Goal: Task Accomplishment & Management: Use online tool/utility

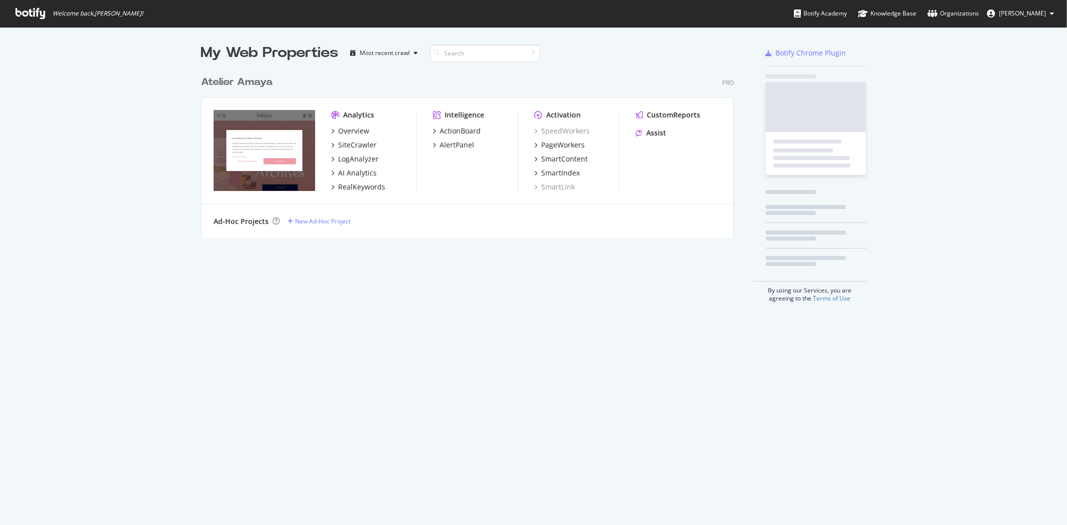
scroll to position [517, 1050]
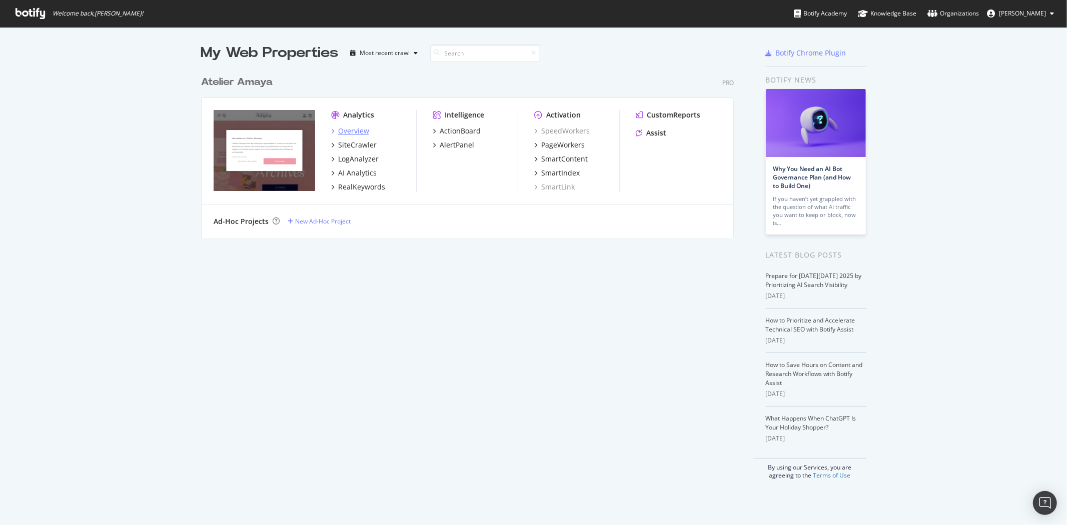
click at [357, 127] on div "Overview" at bounding box center [353, 131] width 31 height 10
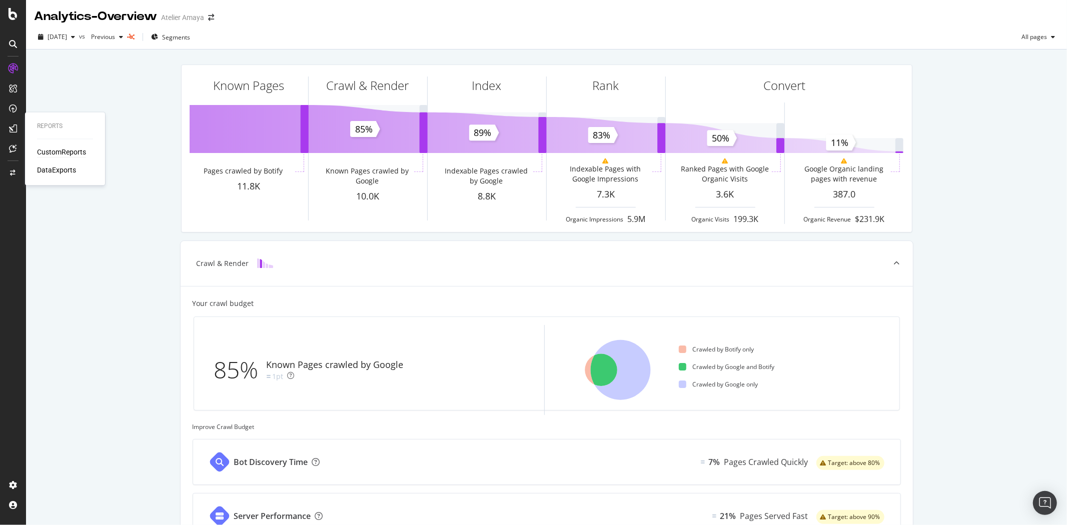
click at [52, 157] on div "CustomReports" at bounding box center [61, 153] width 49 height 10
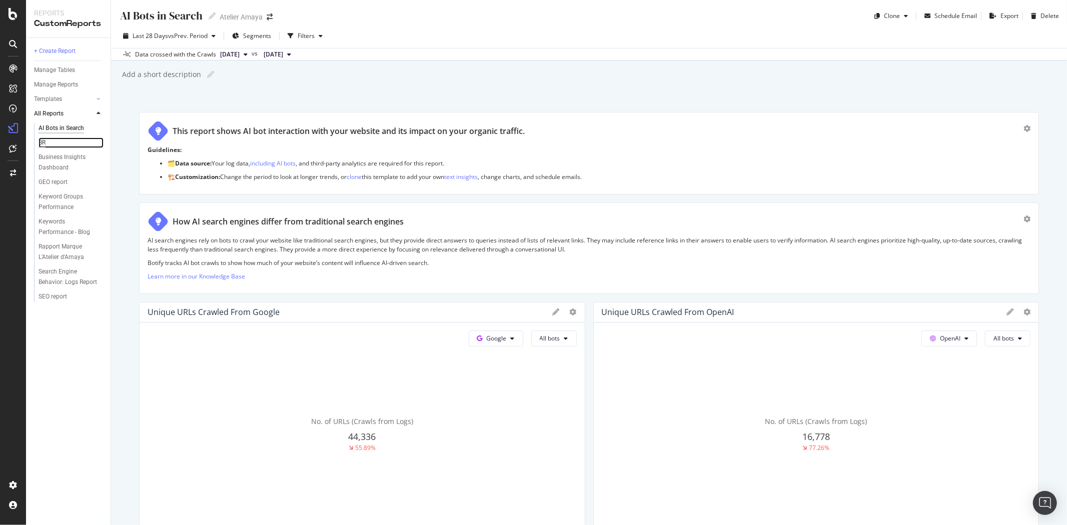
click at [39, 138] on div "BR" at bounding box center [42, 143] width 7 height 11
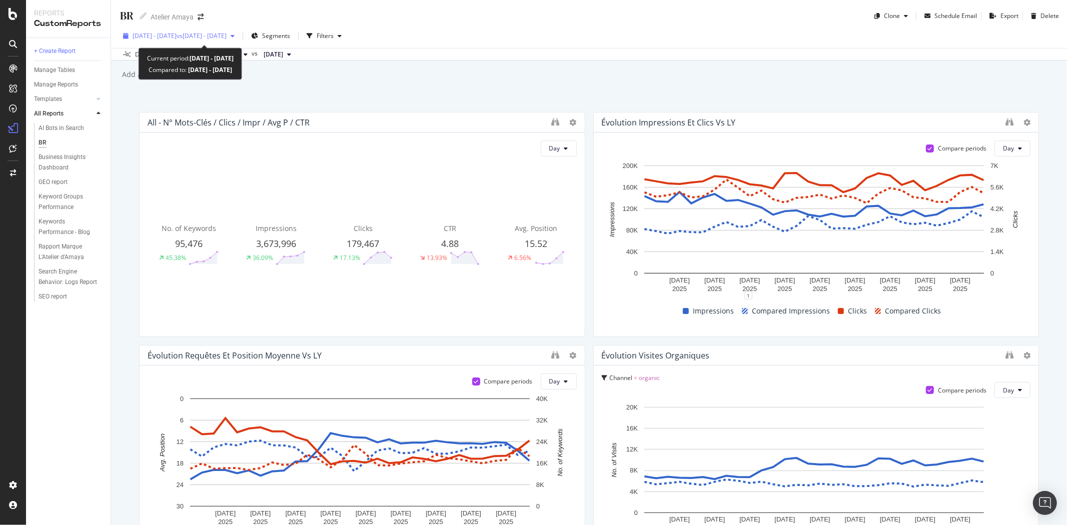
click at [225, 29] on div "2025 Sep. 1st - Sep. 30th vs 2024 Sep. 1st - Sep. 30th" at bounding box center [179, 36] width 120 height 15
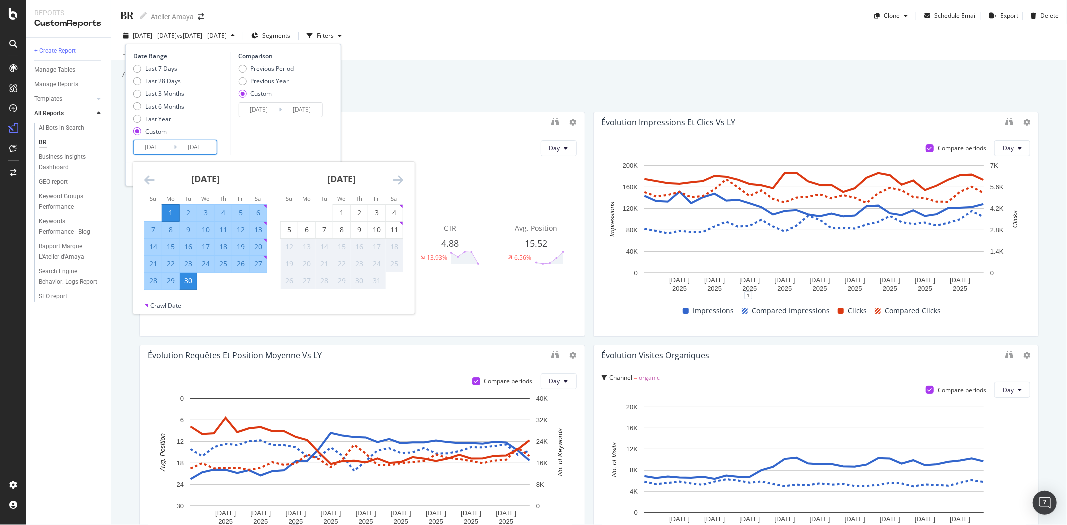
click at [156, 153] on input "2025/09/01" at bounding box center [154, 148] width 40 height 14
click at [341, 209] on div "1" at bounding box center [341, 213] width 17 height 10
type input "2025/10/01"
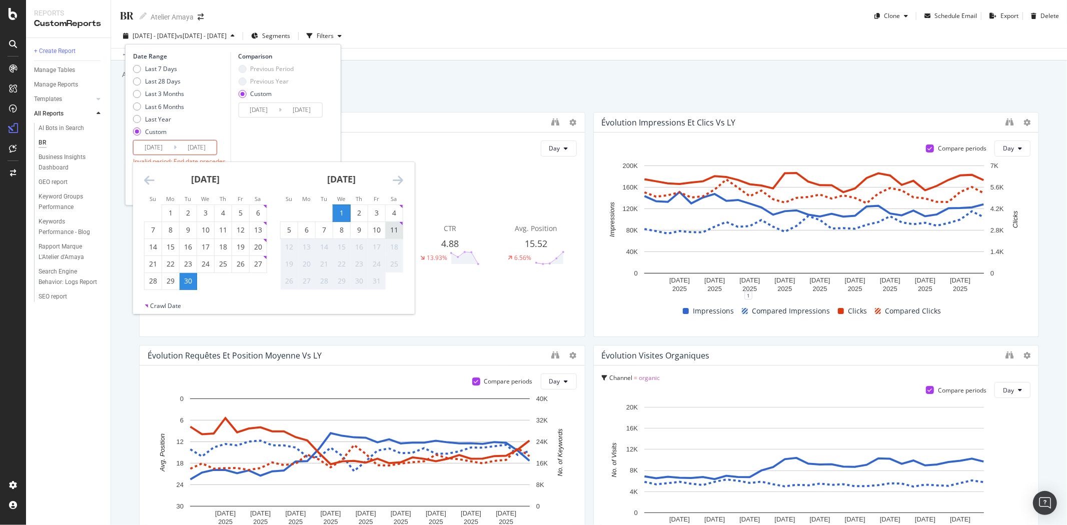
click at [396, 233] on div "11" at bounding box center [394, 230] width 17 height 10
type input "2025/10/11"
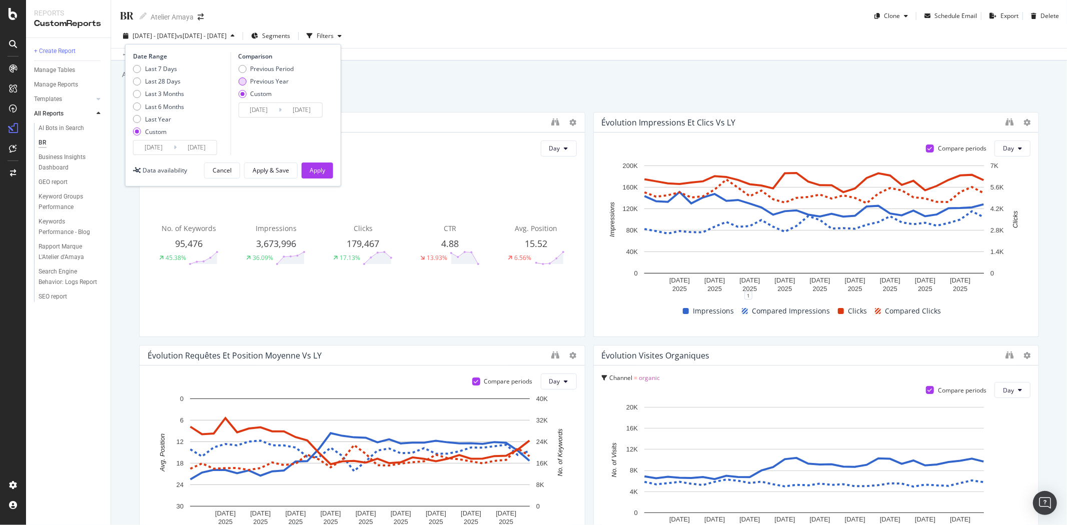
click at [256, 85] on div "Previous Year" at bounding box center [269, 81] width 39 height 9
type input "2024/10/02"
type input "2024/10/12"
click at [278, 169] on div "Apply & Save" at bounding box center [271, 170] width 37 height 9
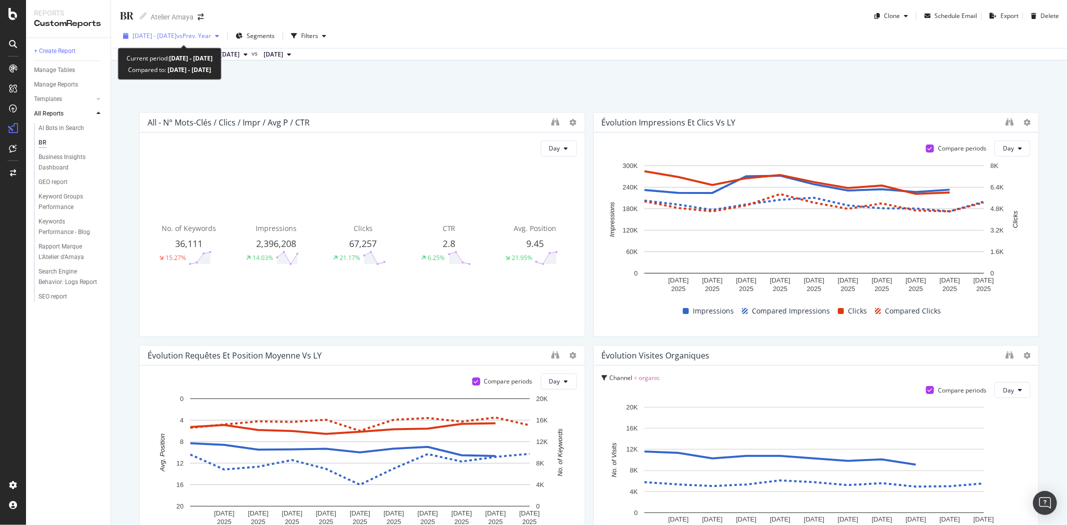
click at [189, 41] on div "2025 Oct. 1st - Oct. 11th vs Prev. Year" at bounding box center [171, 36] width 104 height 15
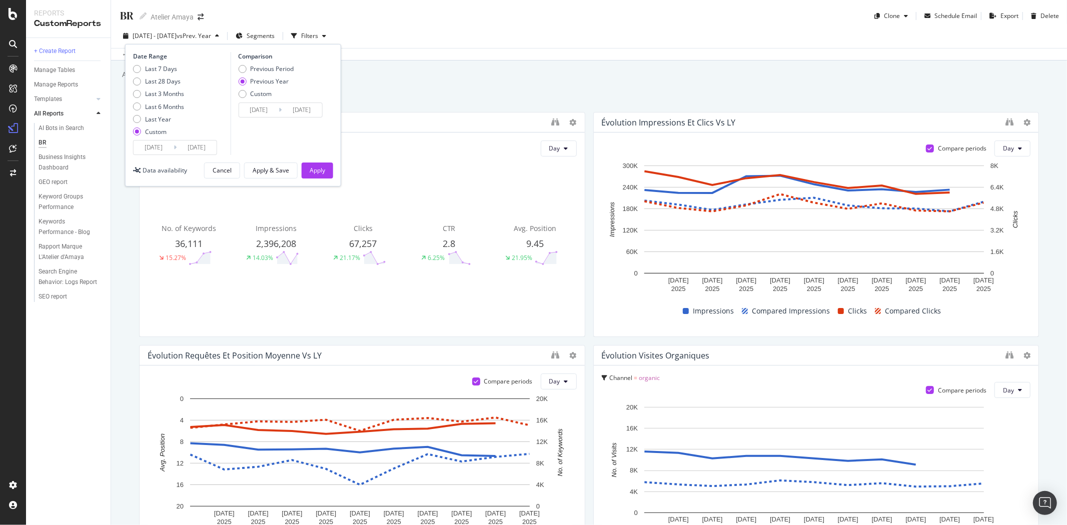
click at [256, 99] on div "Previous Period Previous Year Custom" at bounding box center [266, 84] width 56 height 38
click at [255, 94] on div "Custom" at bounding box center [261, 94] width 22 height 9
click at [256, 108] on input "2024/10/02" at bounding box center [259, 110] width 40 height 14
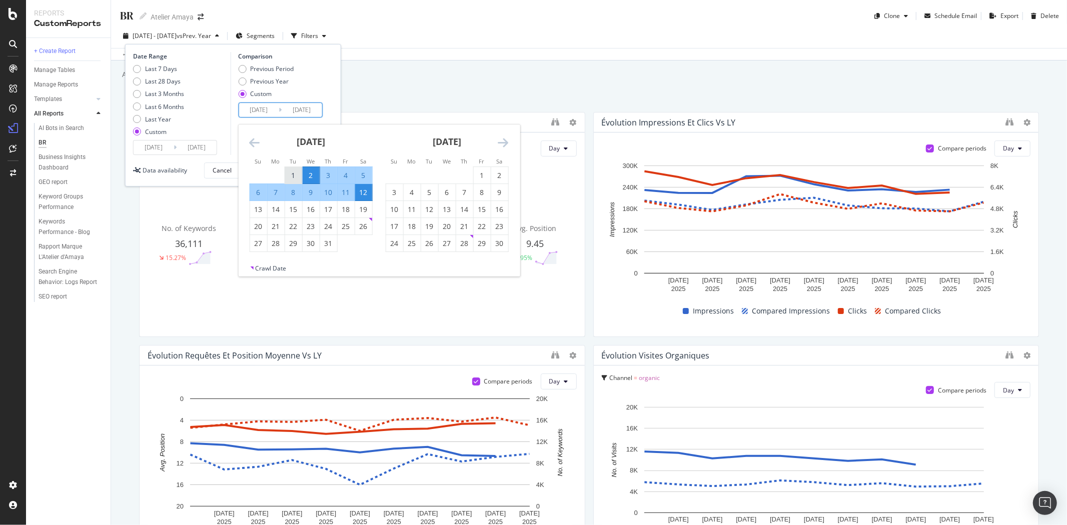
click at [292, 173] on div "1" at bounding box center [293, 176] width 17 height 10
type input "2024/10/01"
click at [347, 193] on div "11" at bounding box center [345, 193] width 17 height 10
type input "2024/10/11"
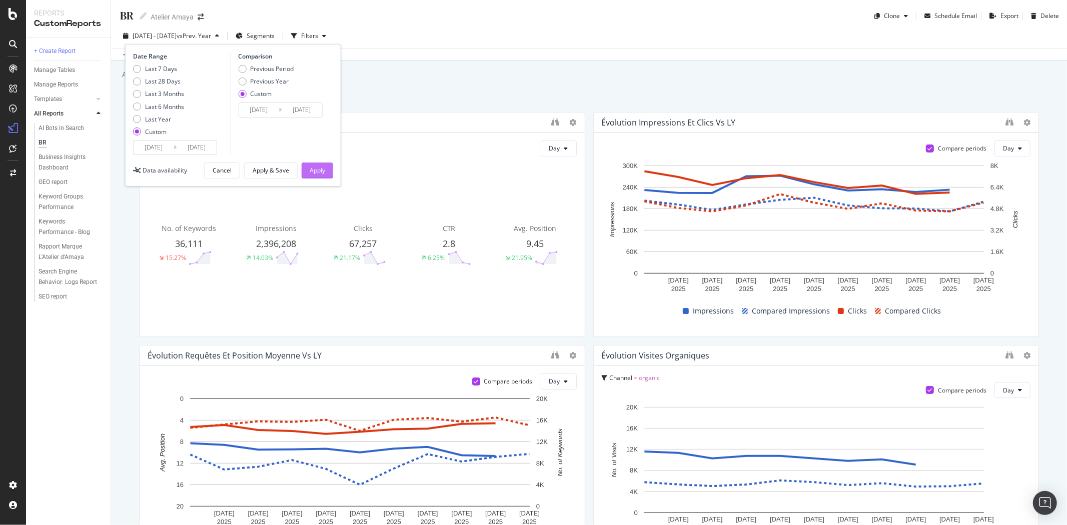
click at [331, 171] on button "Apply" at bounding box center [318, 171] width 32 height 16
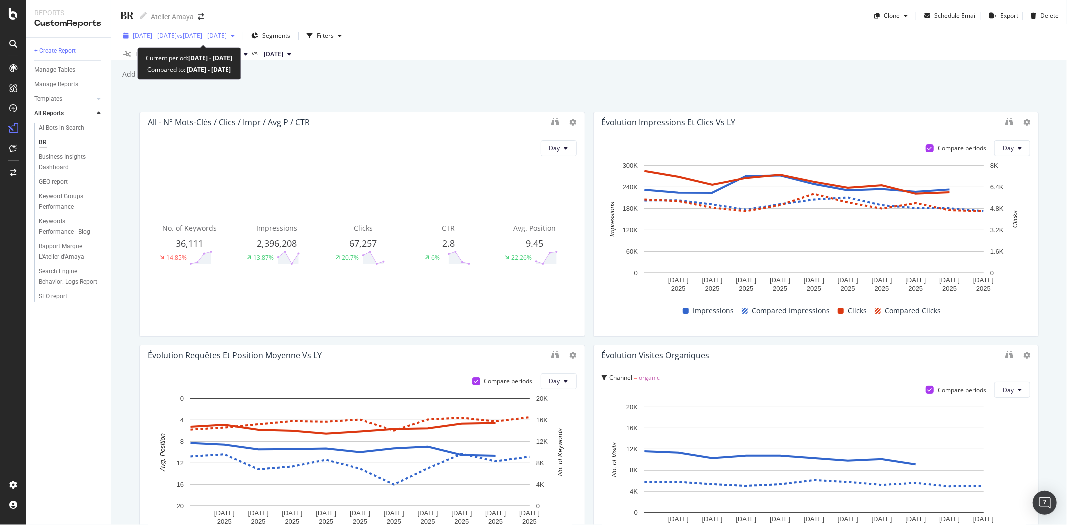
click at [235, 33] on icon "button" at bounding box center [233, 36] width 4 height 6
click at [453, 83] on div "BR BR Atelier Amaya Clone Schedule Email Export Delete 2025 Oct. 1st - Oct. 11t…" at bounding box center [589, 262] width 956 height 525
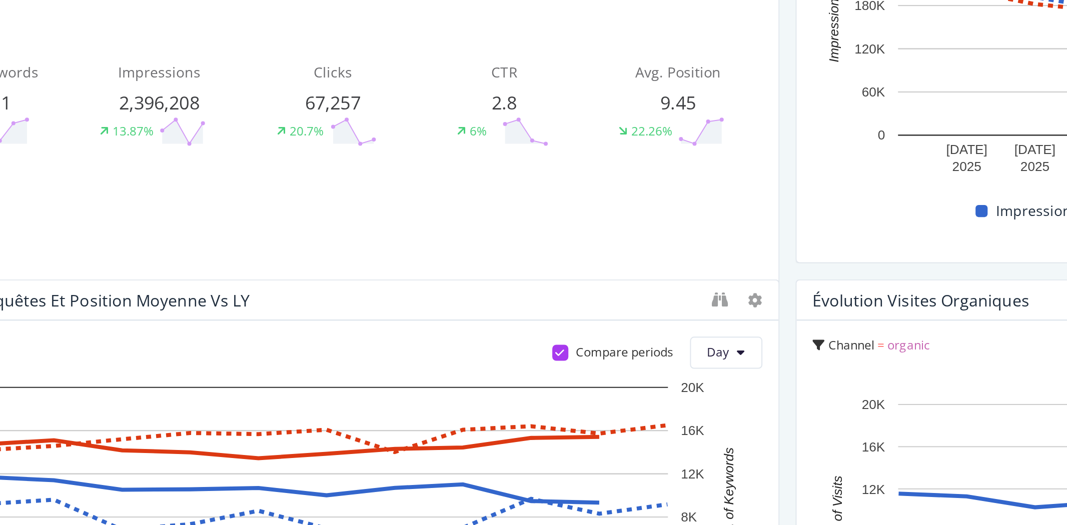
drag, startPoint x: 345, startPoint y: 266, endPoint x: 334, endPoint y: 278, distance: 15.6
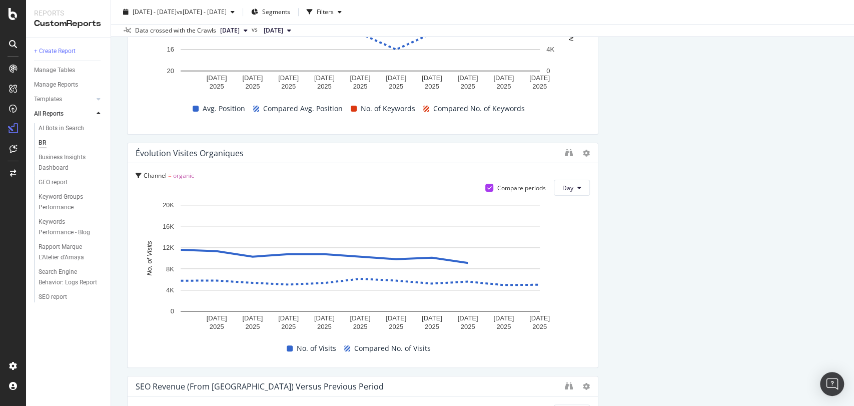
scroll to position [471, 0]
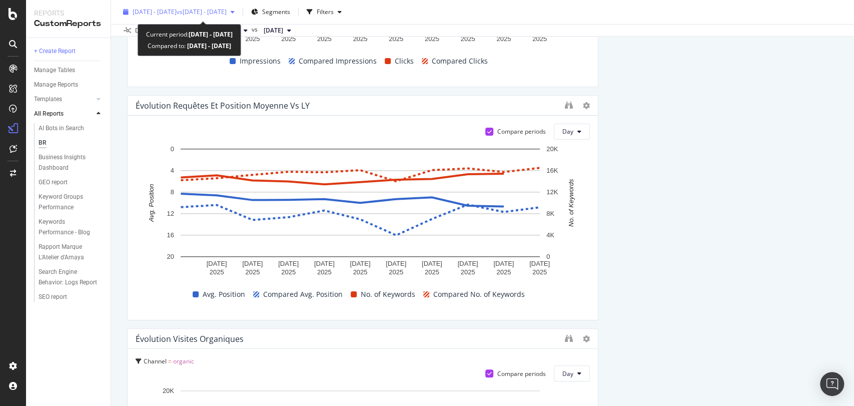
click at [177, 11] on span "2025 Oct. 1st - Oct. 11th" at bounding box center [155, 12] width 44 height 9
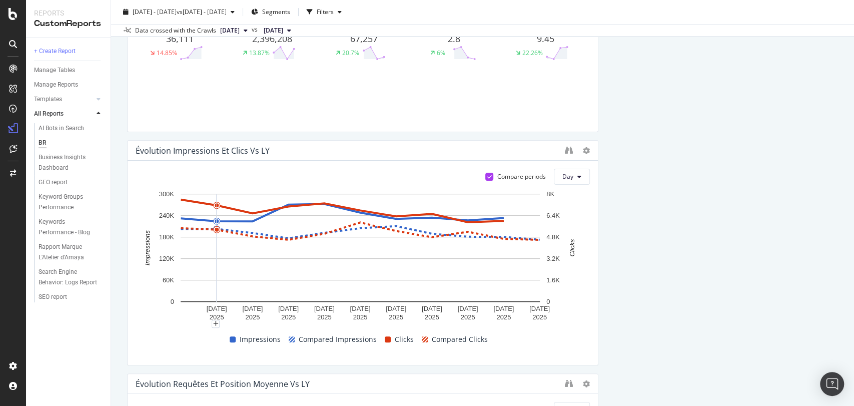
scroll to position [0, 0]
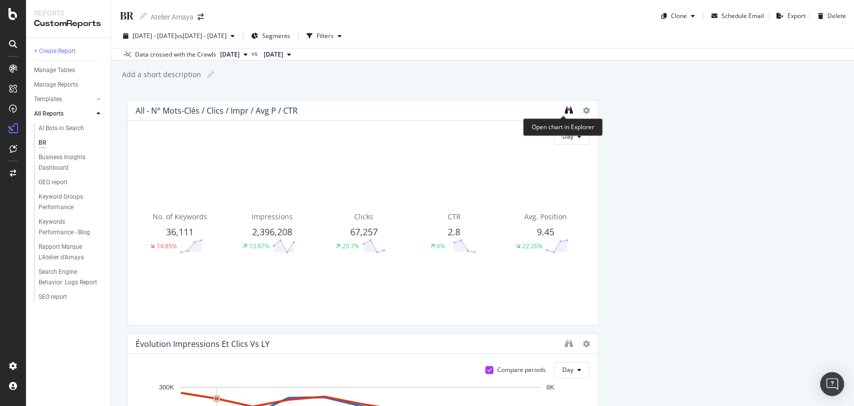
click at [565, 111] on icon "binoculars" at bounding box center [569, 110] width 8 height 8
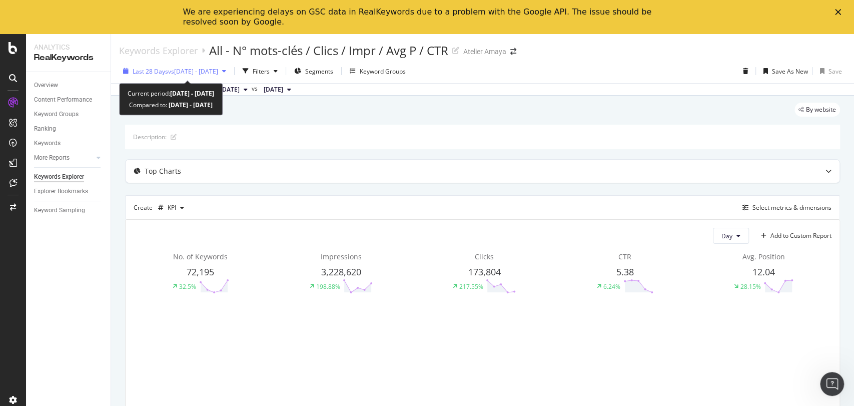
click at [190, 78] on div "Last 28 Days vs 2024 Oct. 1st - Oct. 11th" at bounding box center [174, 71] width 111 height 15
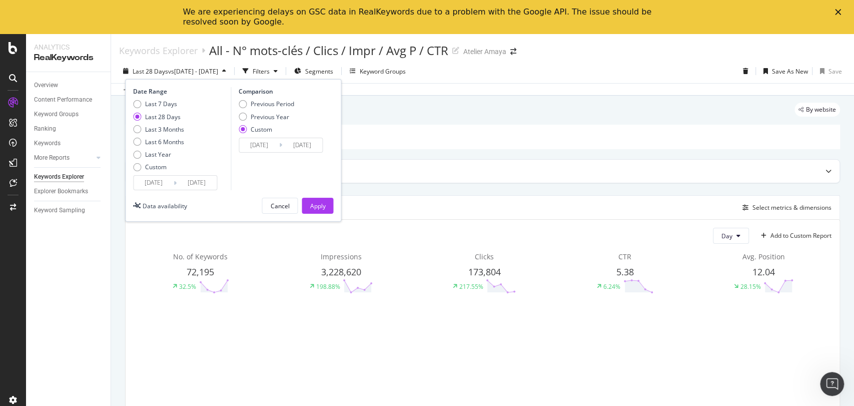
click at [163, 174] on div "Last 7 Days Last 28 Days Last 3 Months Last 6 Months Last Year Custom" at bounding box center [158, 138] width 51 height 76
click at [163, 177] on input "2025/09/13" at bounding box center [154, 183] width 40 height 14
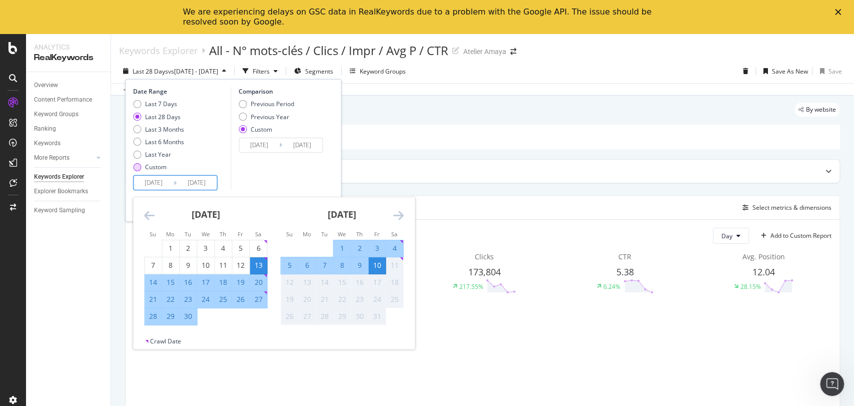
click at [155, 168] on div "Custom" at bounding box center [156, 167] width 22 height 9
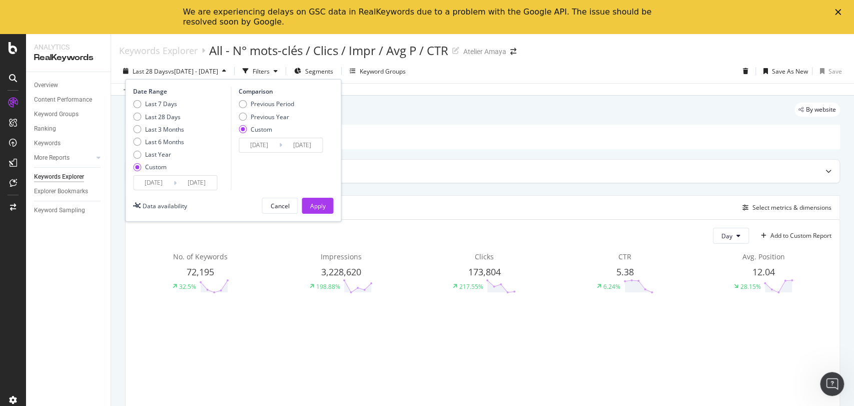
click at [160, 190] on div "2025/09/13 Navigate forward to interact with the calendar and select a date. Pr…" at bounding box center [175, 182] width 84 height 15
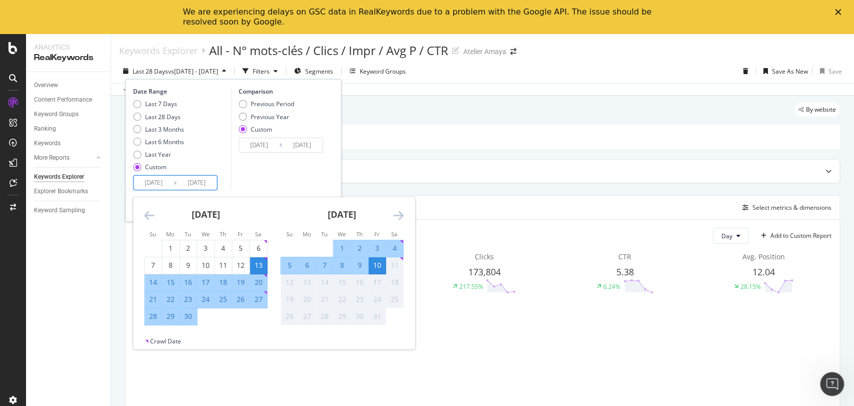
click at [159, 181] on input "2025/09/13" at bounding box center [154, 183] width 40 height 14
click at [151, 215] on icon "Move backward to switch to the previous month." at bounding box center [149, 215] width 11 height 12
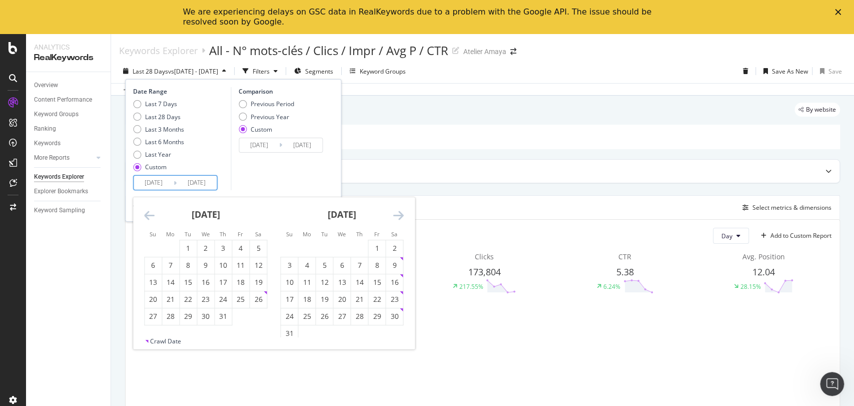
click at [151, 215] on icon "Move backward to switch to the previous month." at bounding box center [149, 215] width 11 height 12
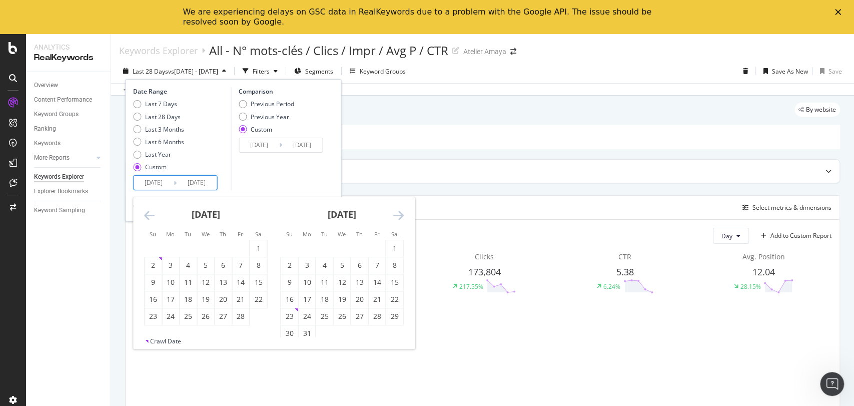
click at [151, 215] on icon "Move backward to switch to the previous month." at bounding box center [149, 215] width 11 height 12
click at [185, 244] on div "1" at bounding box center [188, 248] width 17 height 10
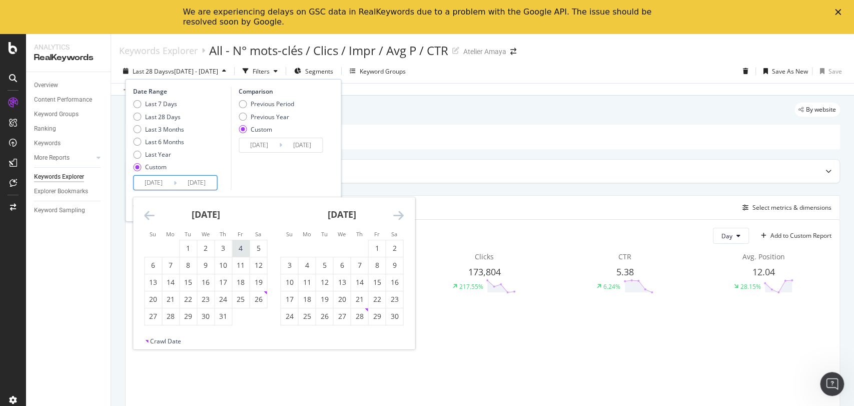
type input "2024/10/01"
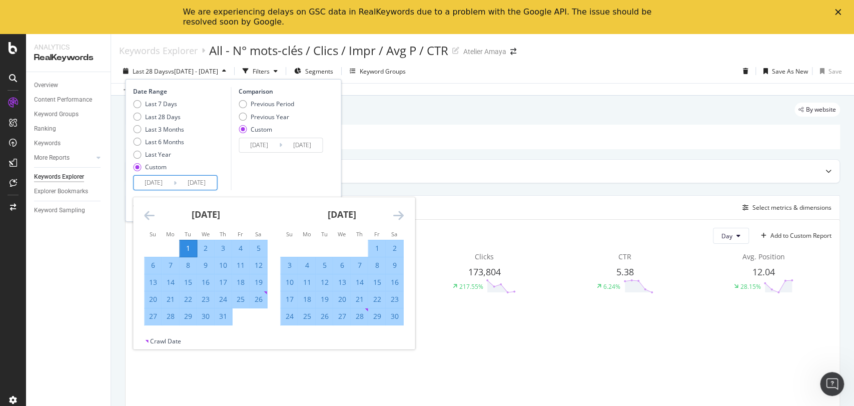
click at [240, 266] on div "11" at bounding box center [240, 265] width 17 height 10
type input "2024/10/11"
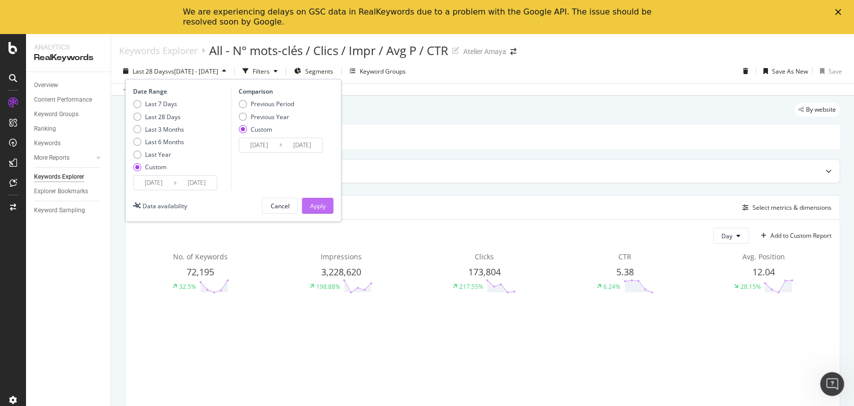
click at [316, 206] on div "Apply" at bounding box center [318, 206] width 16 height 9
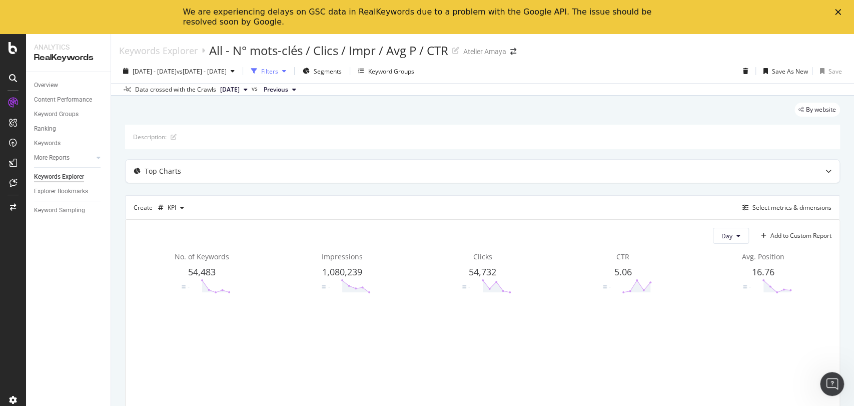
click at [290, 66] on div "Filters" at bounding box center [268, 71] width 43 height 15
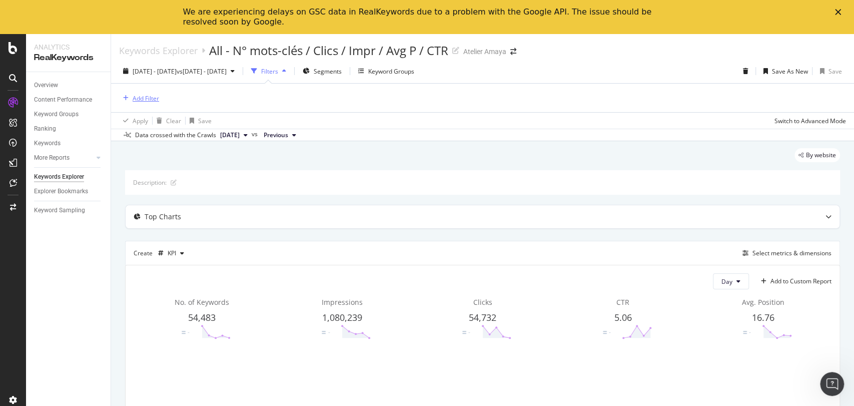
click at [143, 100] on div "Add Filter" at bounding box center [146, 98] width 27 height 9
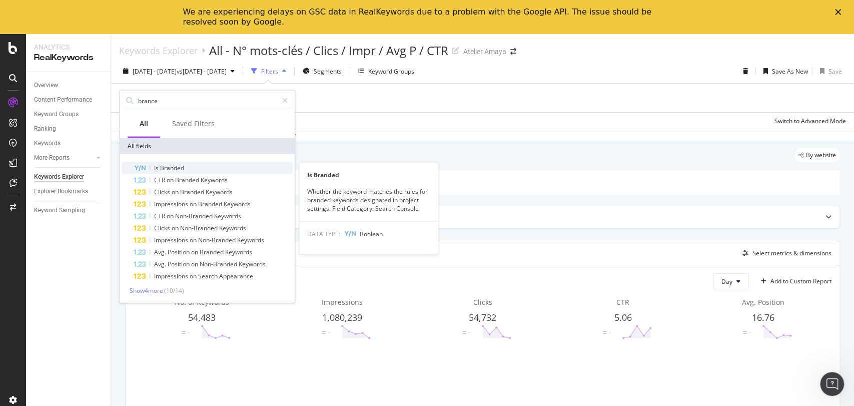
type input "brance"
click at [167, 165] on span "Branded" at bounding box center [172, 168] width 24 height 9
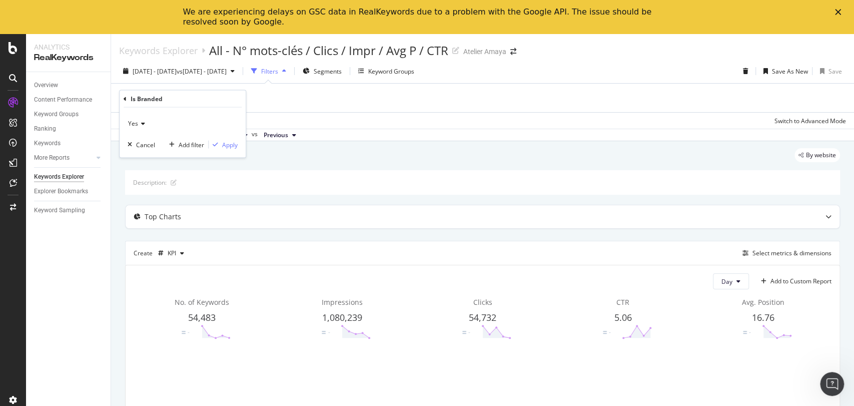
click at [143, 116] on div "Yes" at bounding box center [183, 124] width 110 height 16
click at [134, 152] on div "No" at bounding box center [183, 157] width 107 height 13
click at [221, 146] on div "button" at bounding box center [216, 145] width 14 height 6
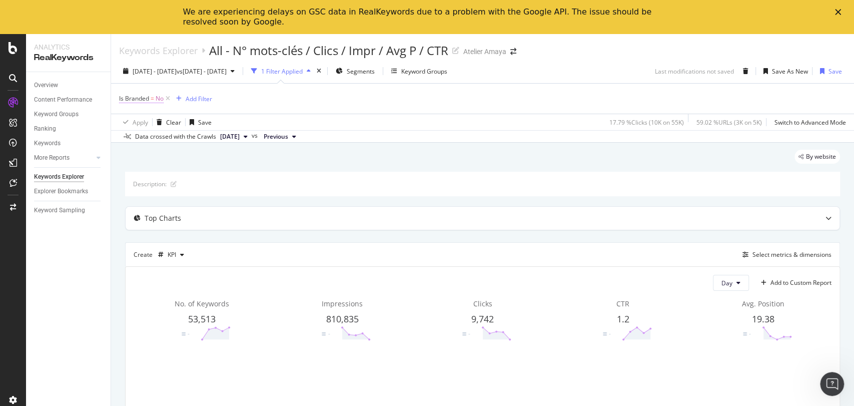
click at [148, 98] on span "Is Branded" at bounding box center [134, 98] width 30 height 9
click at [136, 124] on icon at bounding box center [139, 122] width 7 height 6
click at [135, 141] on span "Yes" at bounding box center [138, 142] width 10 height 9
click at [140, 120] on icon at bounding box center [141, 122] width 7 height 6
click at [143, 142] on div "Yes" at bounding box center [183, 142] width 107 height 13
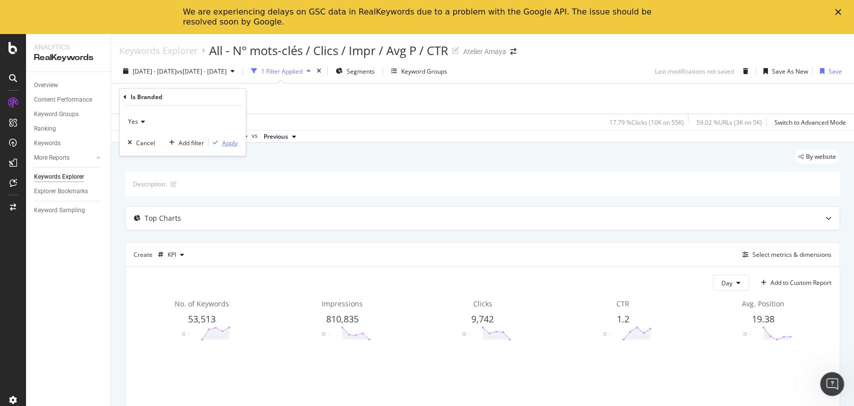
click at [227, 142] on div "Apply" at bounding box center [230, 143] width 16 height 9
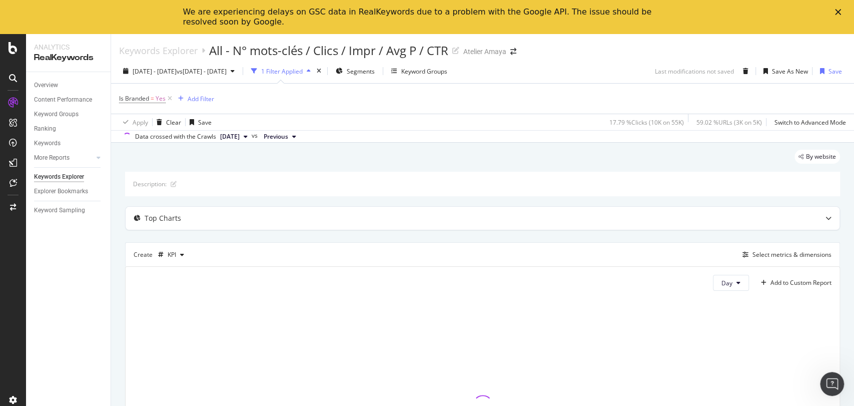
scroll to position [114, 0]
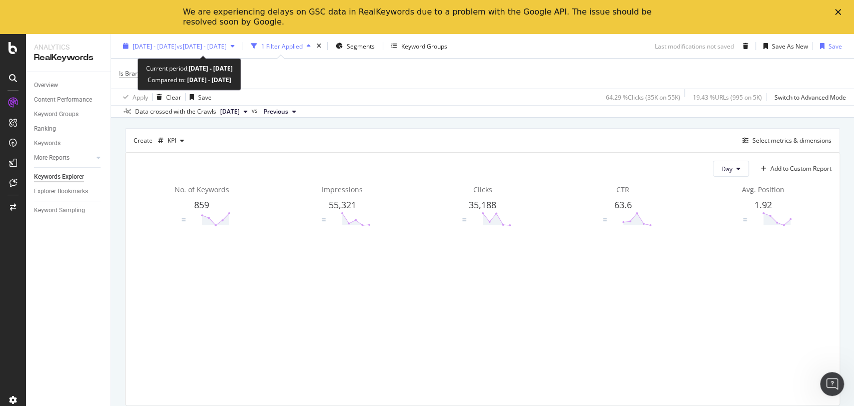
click at [239, 41] on div "2024 Oct. 1st - Oct. 11th vs 2024 Oct. 1st - Oct. 11th" at bounding box center [179, 46] width 120 height 15
